Goal: Task Accomplishment & Management: Complete application form

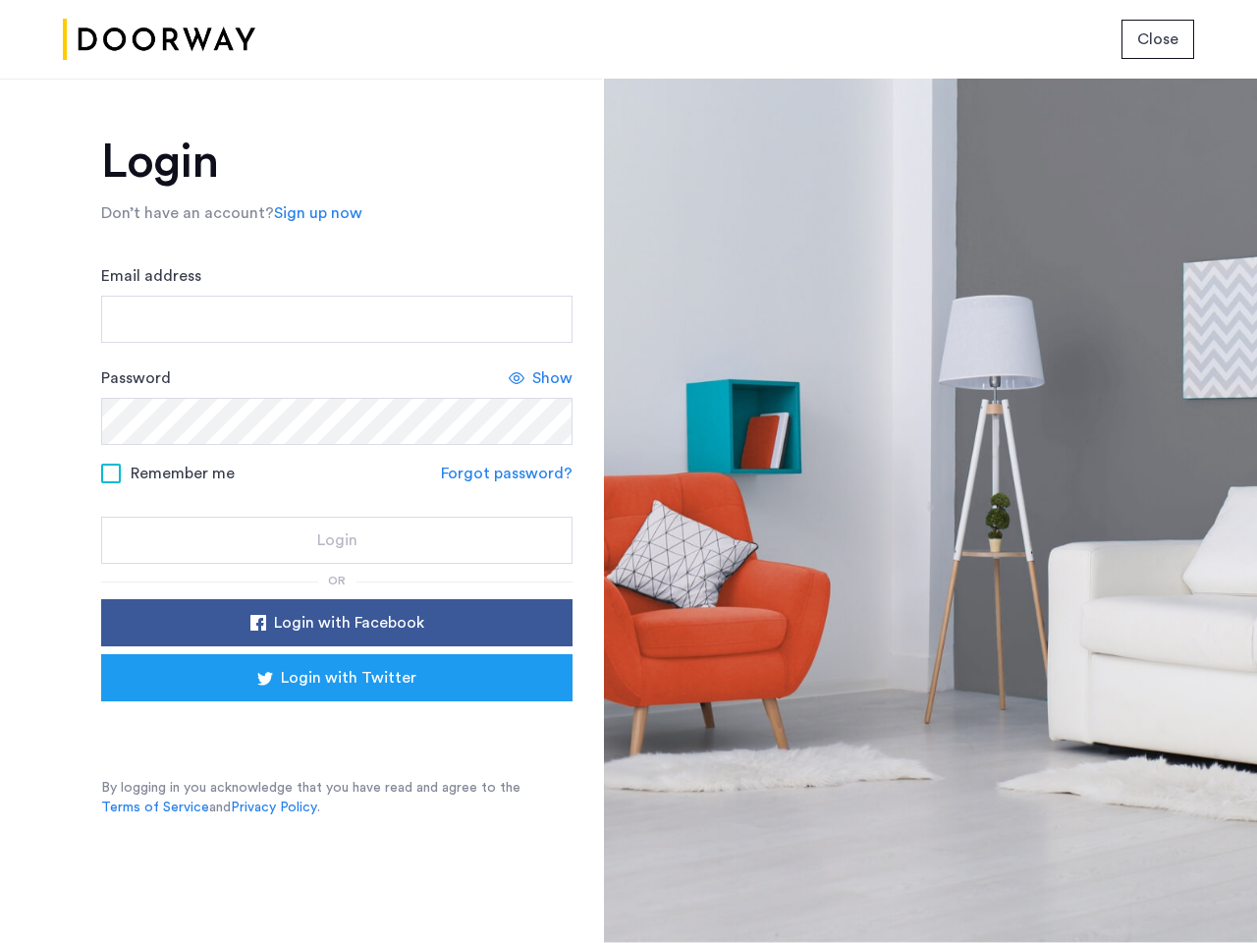
click at [1158, 39] on span "Close" at bounding box center [1157, 40] width 41 height 24
click at [313, 213] on link "Sign up now" at bounding box center [318, 213] width 88 height 24
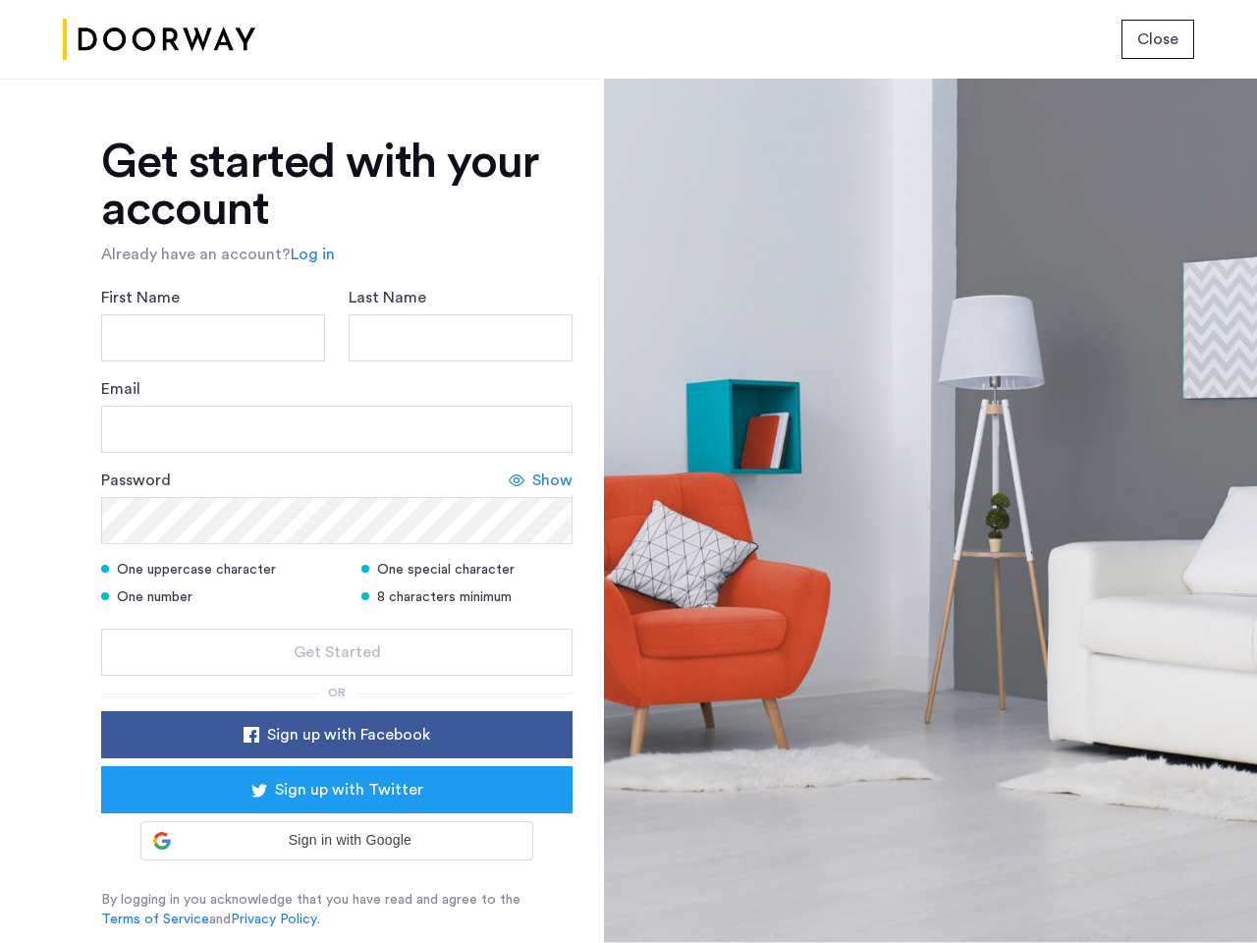
click at [541, 378] on div "Email" at bounding box center [336, 415] width 471 height 76
click at [510, 473] on icon at bounding box center [517, 480] width 16 height 16
click at [337, 623] on form "First Name Last Name Email Password Hide One uppercase character One special ch…" at bounding box center [336, 481] width 471 height 390
click at [337, 678] on div "Get started with your account Already have an account? Log in First Name Last N…" at bounding box center [336, 533] width 471 height 791
